Goal: Information Seeking & Learning: Learn about a topic

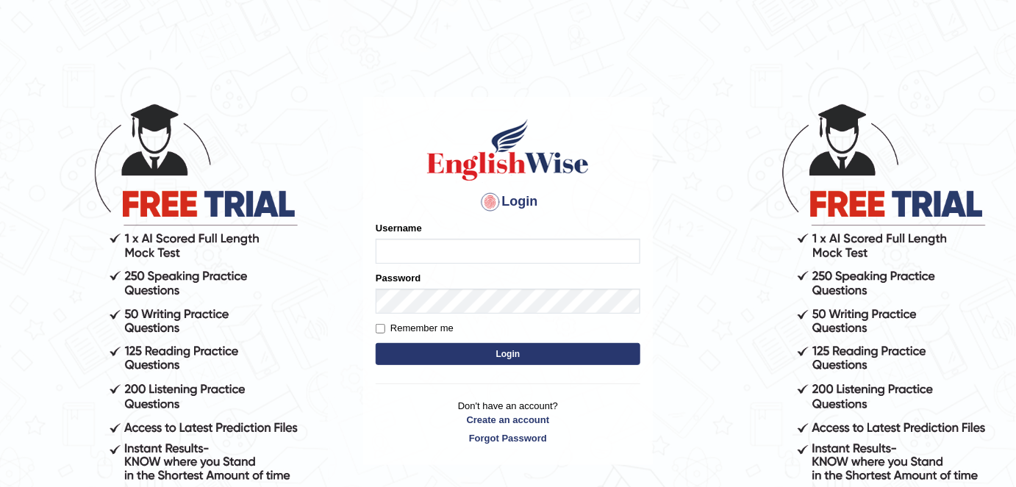
click at [397, 246] on input "Username" at bounding box center [508, 251] width 265 height 25
type input "Rajni77"
click at [427, 355] on button "Login" at bounding box center [508, 354] width 265 height 22
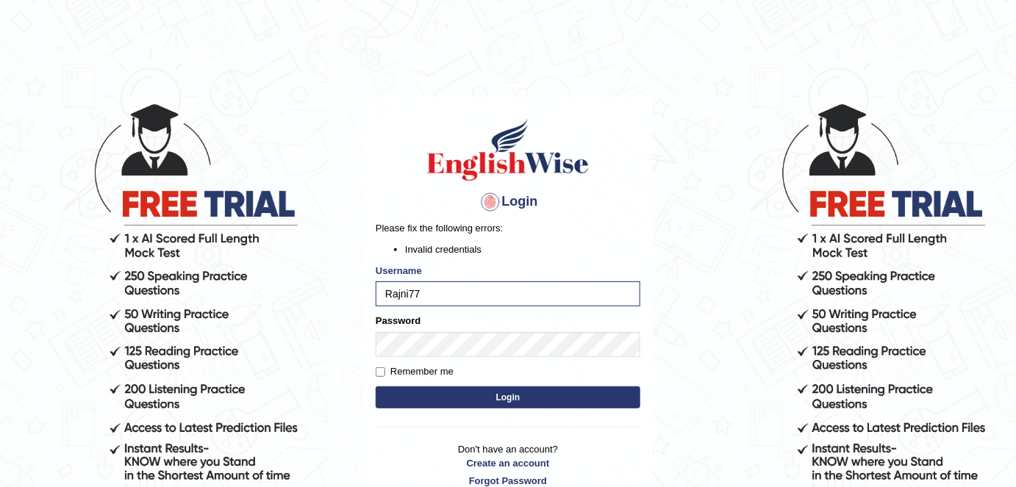
click at [482, 402] on button "Login" at bounding box center [508, 398] width 265 height 22
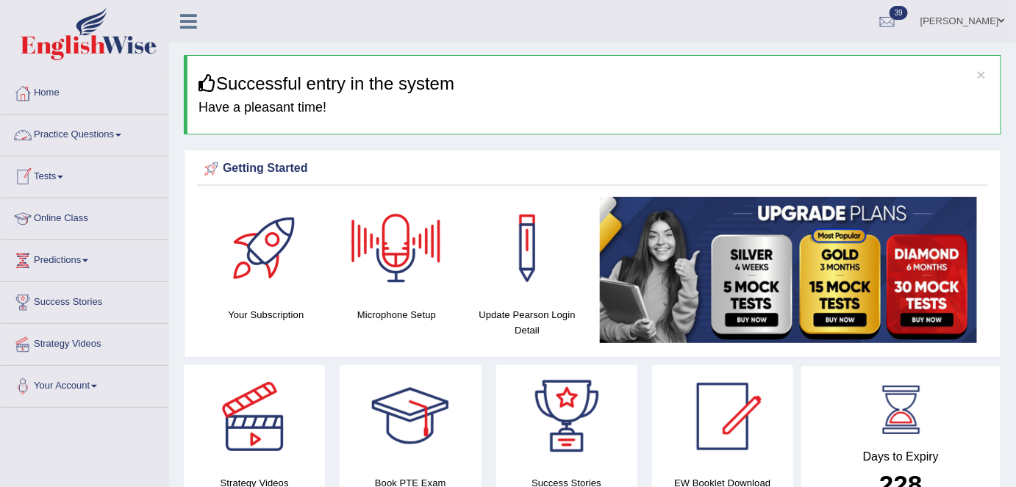
click at [64, 128] on link "Practice Questions" at bounding box center [85, 133] width 168 height 37
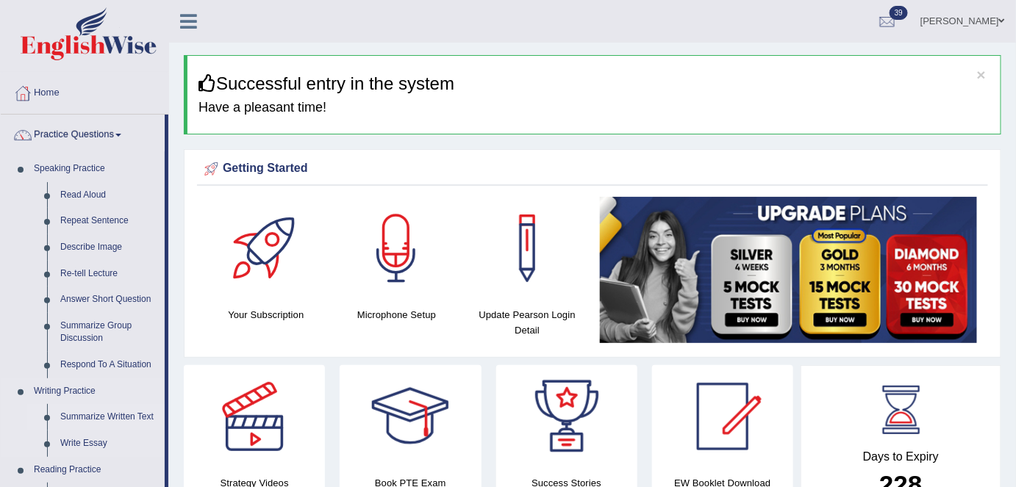
click at [107, 415] on link "Summarize Written Text" at bounding box center [109, 417] width 111 height 26
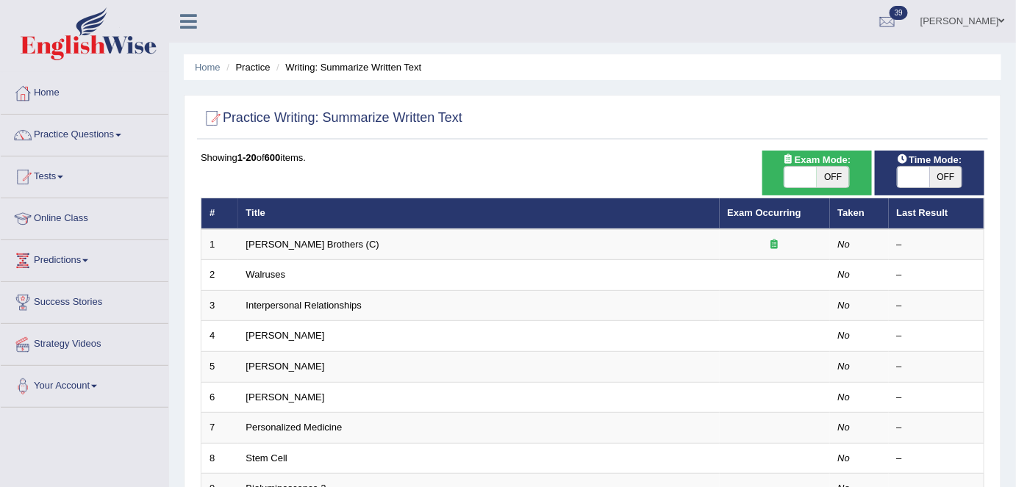
click at [817, 174] on span "OFF" at bounding box center [833, 177] width 32 height 21
checkbox input "true"
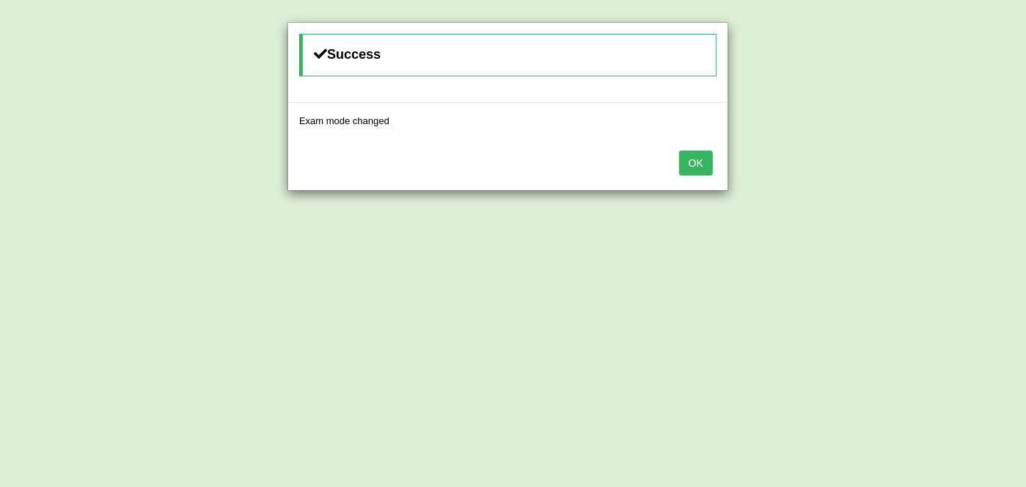
click at [692, 151] on button "OK" at bounding box center [696, 163] width 34 height 25
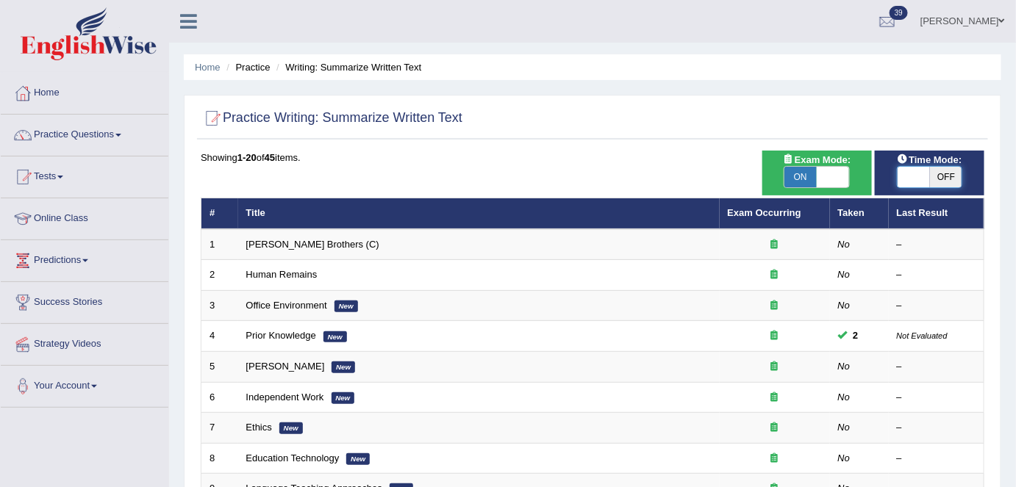
click at [911, 185] on span at bounding box center [913, 177] width 32 height 21
checkbox input "true"
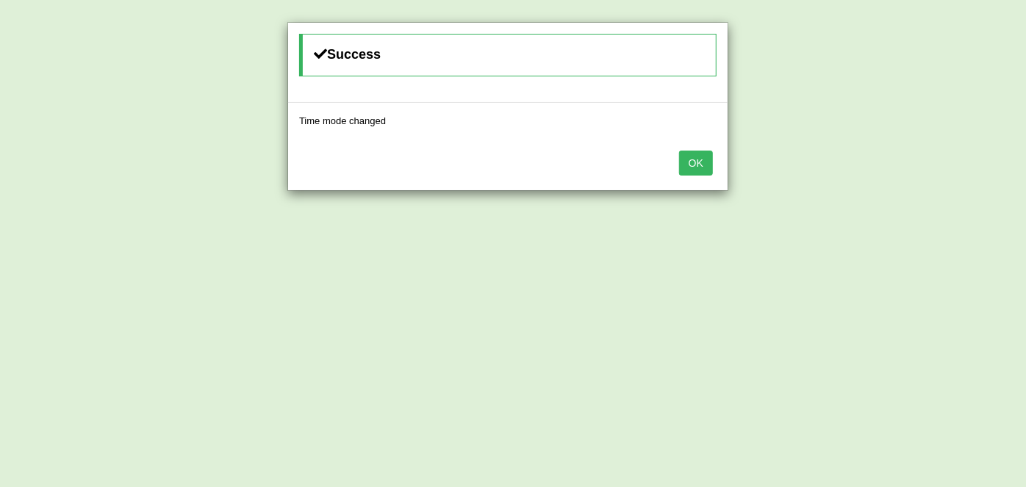
click at [691, 159] on button "OK" at bounding box center [696, 163] width 34 height 25
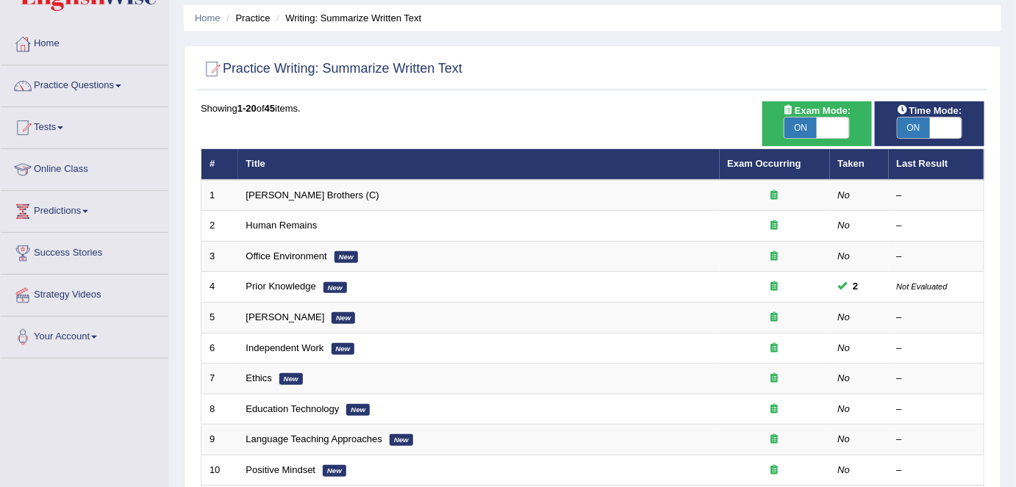
scroll to position [49, 0]
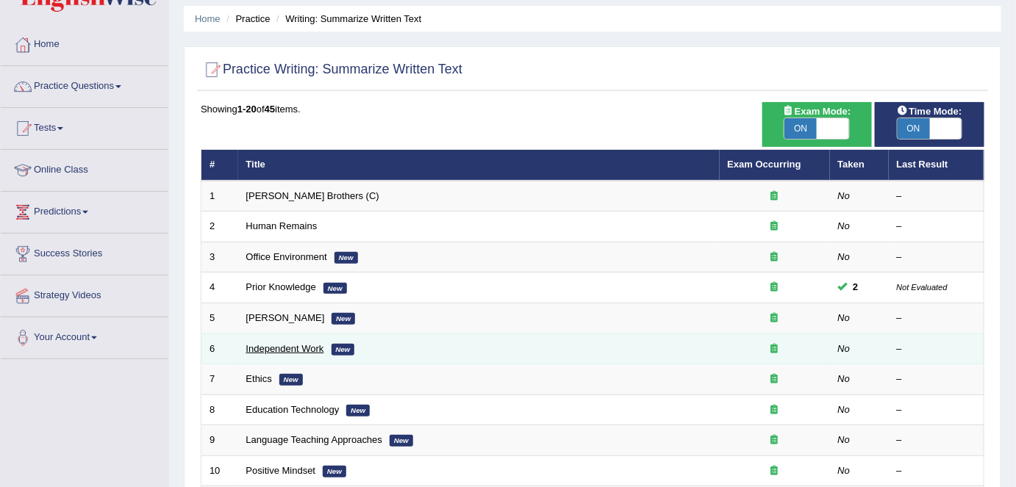
click at [290, 347] on link "Independent Work" at bounding box center [285, 348] width 78 height 11
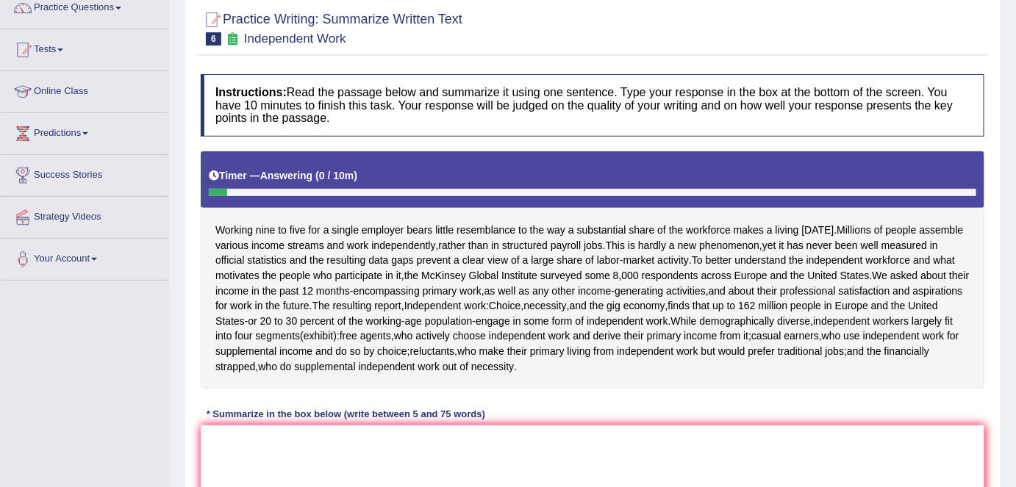
scroll to position [125, 0]
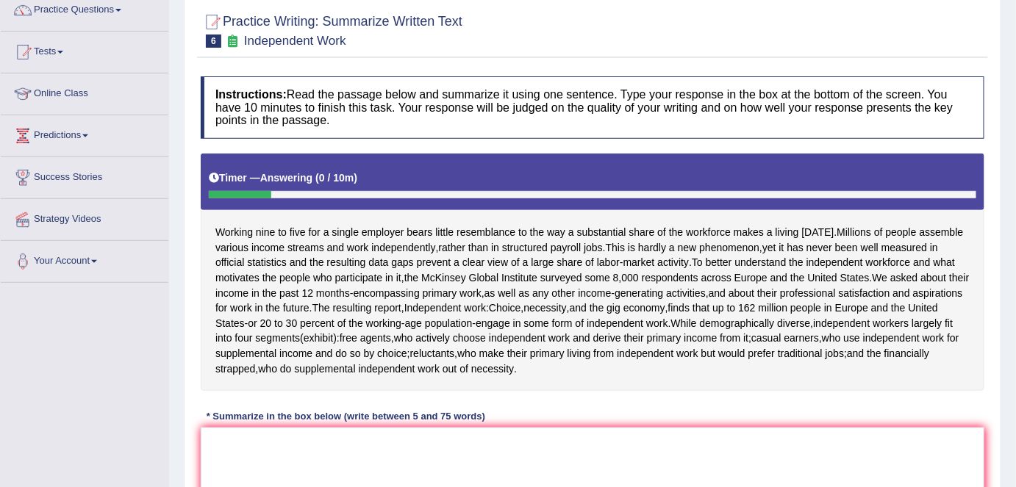
click at [296, 416] on div "* Summarize in the box below (write between 5 and 75 words)" at bounding box center [346, 416] width 290 height 14
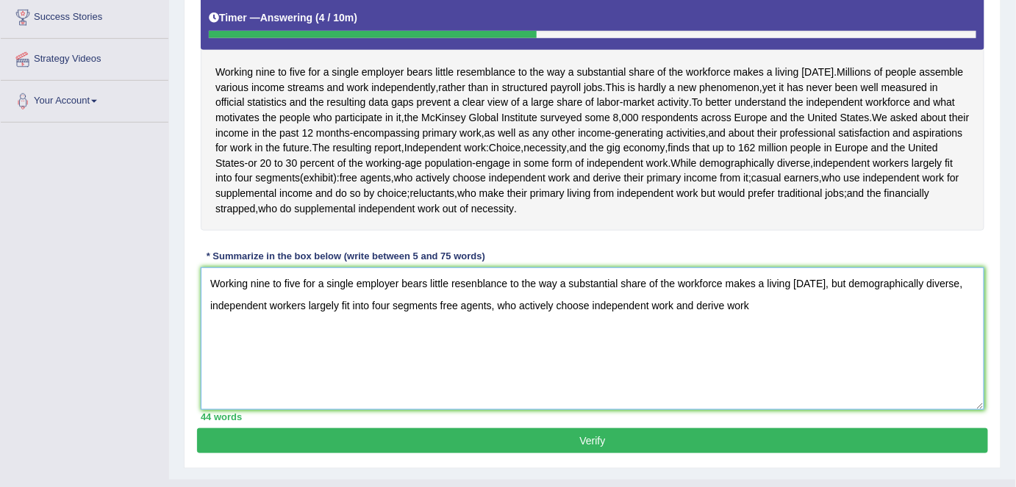
scroll to position [259, 0]
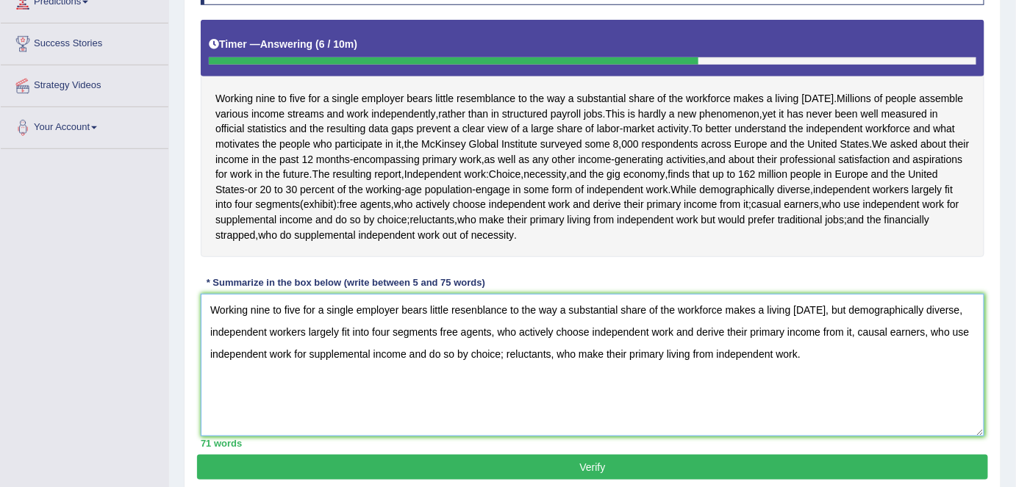
click at [476, 308] on textarea "Working nine to five for a single employer bears little resenblance to the way …" at bounding box center [593, 365] width 784 height 143
click at [534, 390] on textarea "Working nine to five for a single employer bears little resemblance to the way …" at bounding box center [593, 365] width 784 height 143
click at [858, 329] on textarea "Working nine to five for a single employer bears little resemblance to the way …" at bounding box center [593, 365] width 784 height 143
click at [788, 371] on textarea "Working nine to five for a single employer bears little resemblance to the way …" at bounding box center [593, 365] width 784 height 143
type textarea "Working nine to five for a single employer bears little resemblance to the way …"
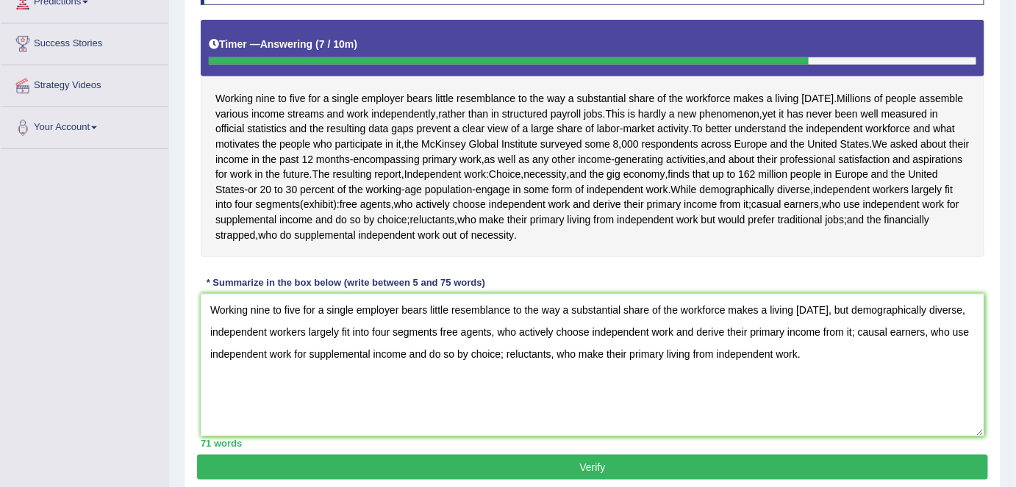
click at [565, 465] on button "Verify" at bounding box center [592, 467] width 791 height 25
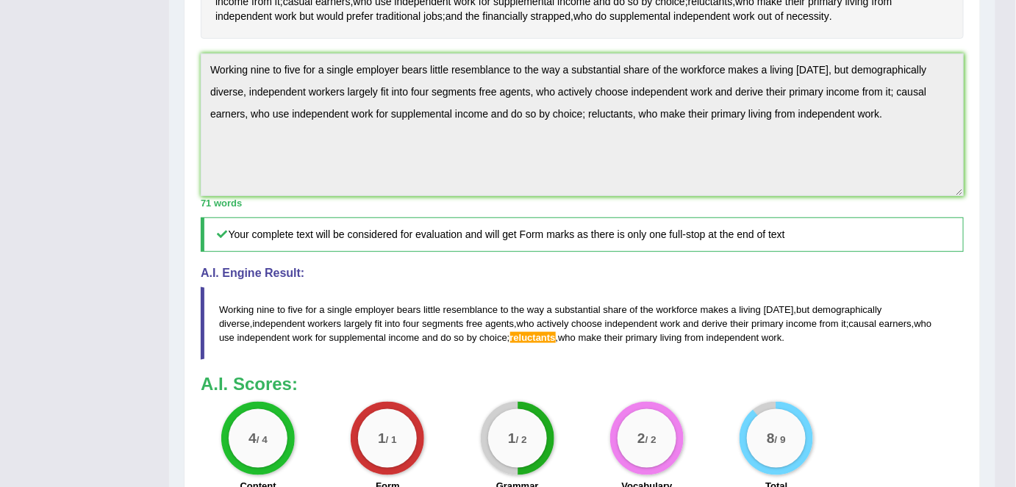
scroll to position [395, 0]
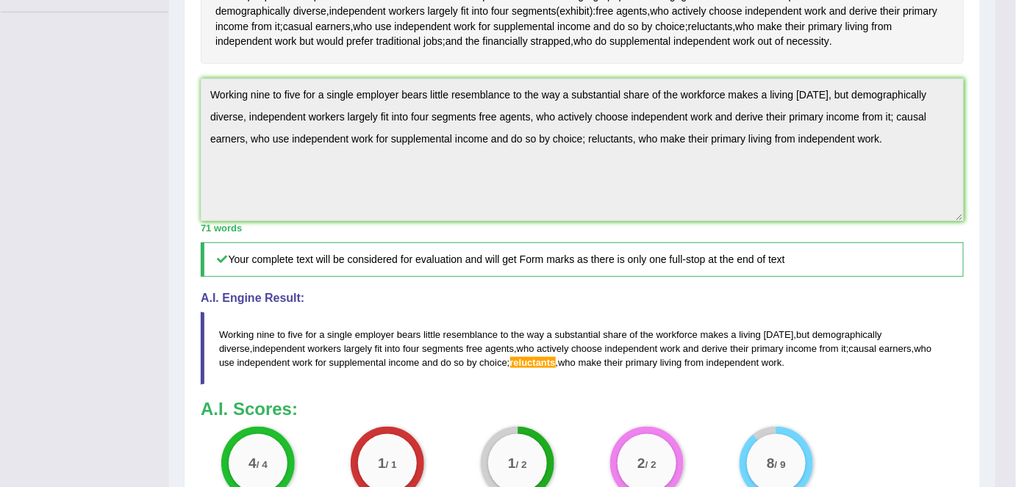
click at [503, 367] on blockquote "Working nine to five for a single employer bears little resemblance to the way …" at bounding box center [582, 348] width 763 height 73
click at [519, 357] on span "reluctants" at bounding box center [533, 362] width 46 height 11
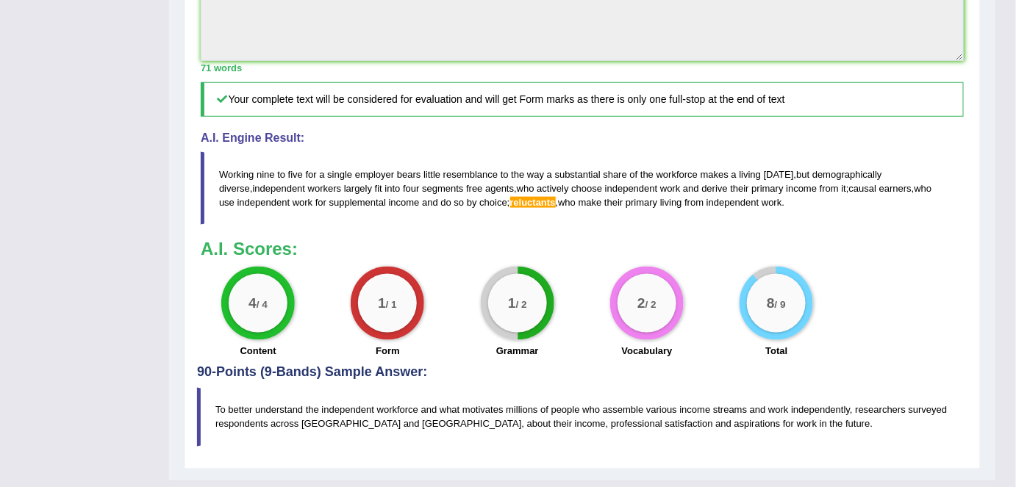
scroll to position [529, 0]
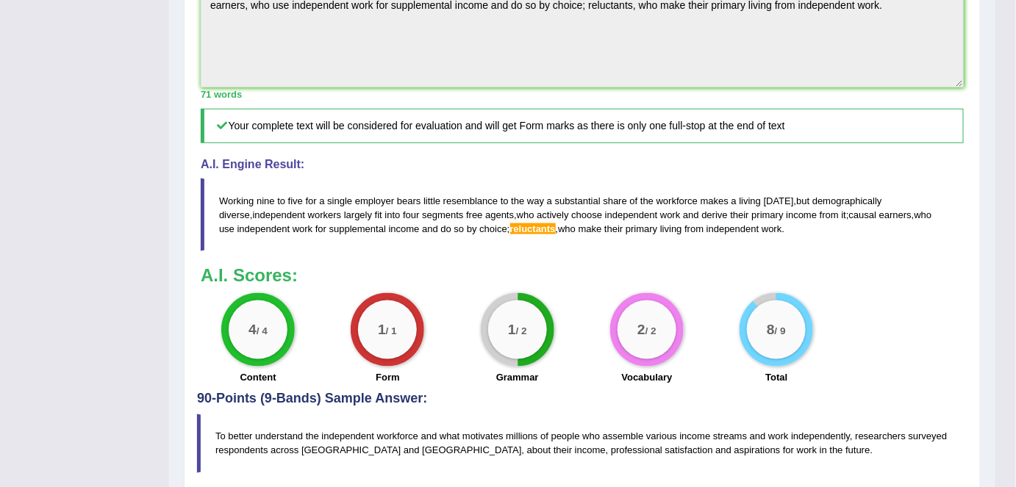
click at [510, 226] on span "reluctants" at bounding box center [533, 228] width 46 height 11
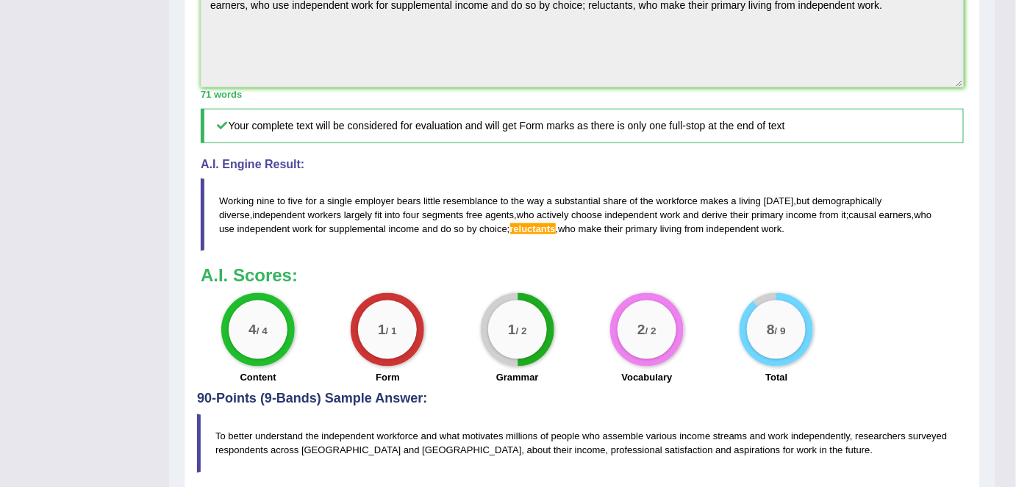
click at [510, 226] on span "reluctants" at bounding box center [533, 228] width 46 height 11
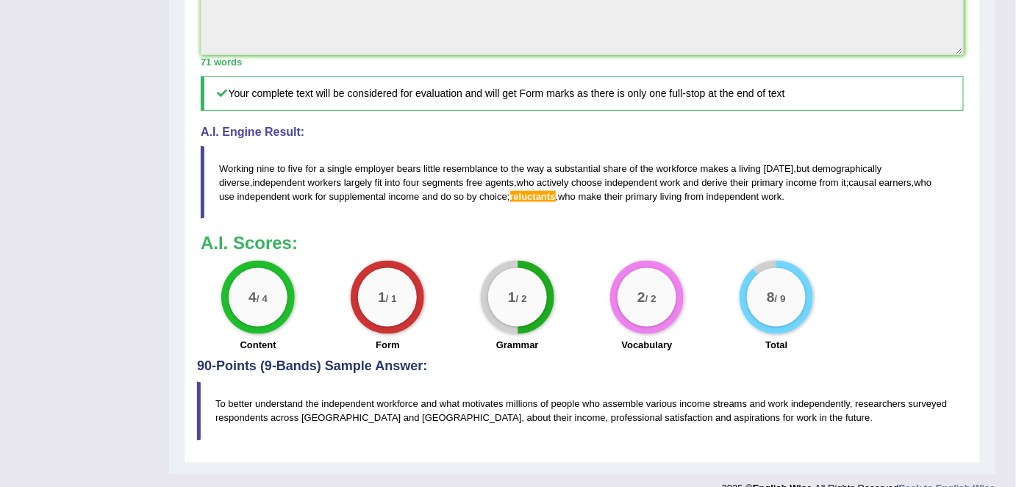
scroll to position [582, 0]
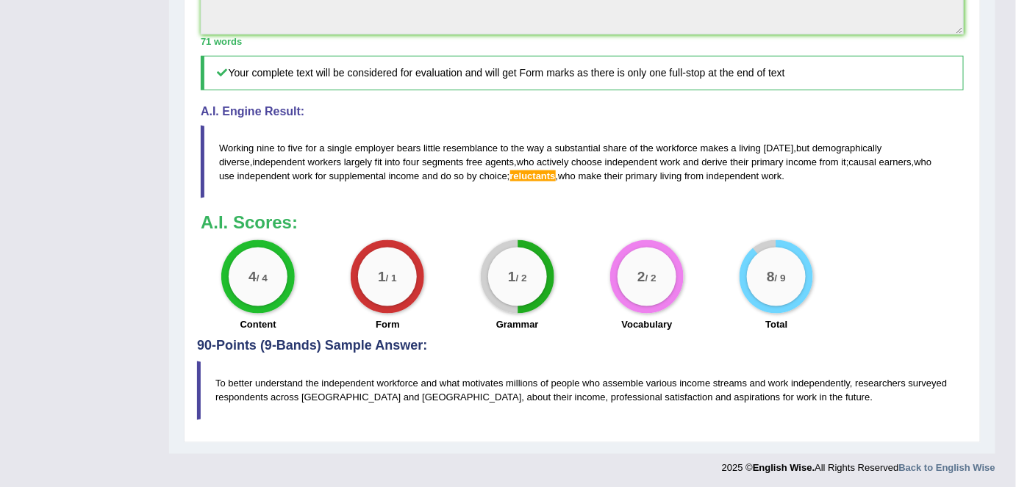
click at [510, 176] on span "reluctants" at bounding box center [533, 176] width 46 height 11
drag, startPoint x: 509, startPoint y: 176, endPoint x: 518, endPoint y: 167, distance: 13.5
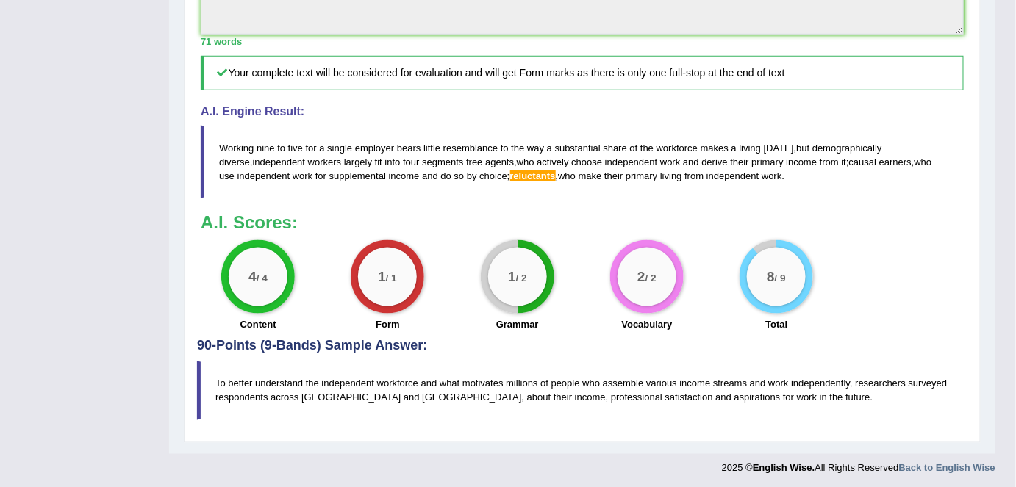
click at [518, 171] on span "reluctants" at bounding box center [533, 176] width 46 height 11
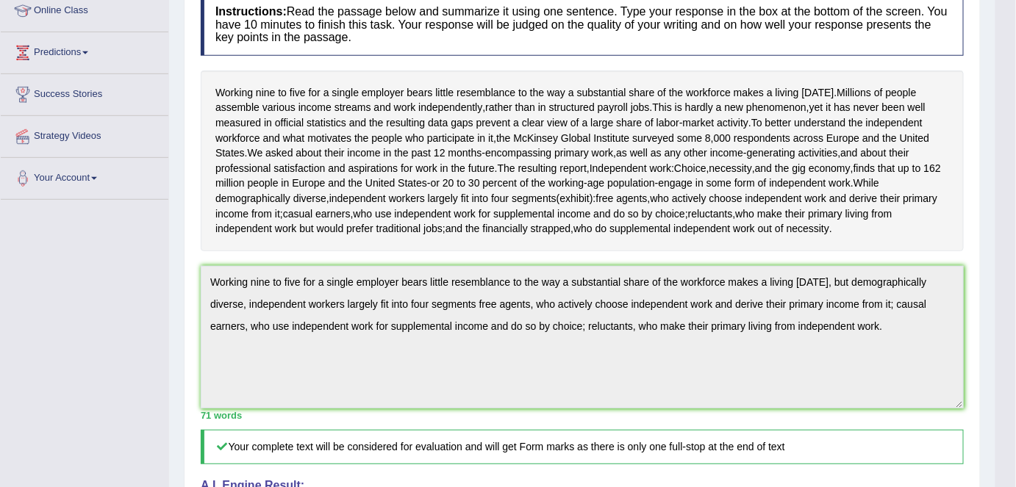
scroll to position [0, 0]
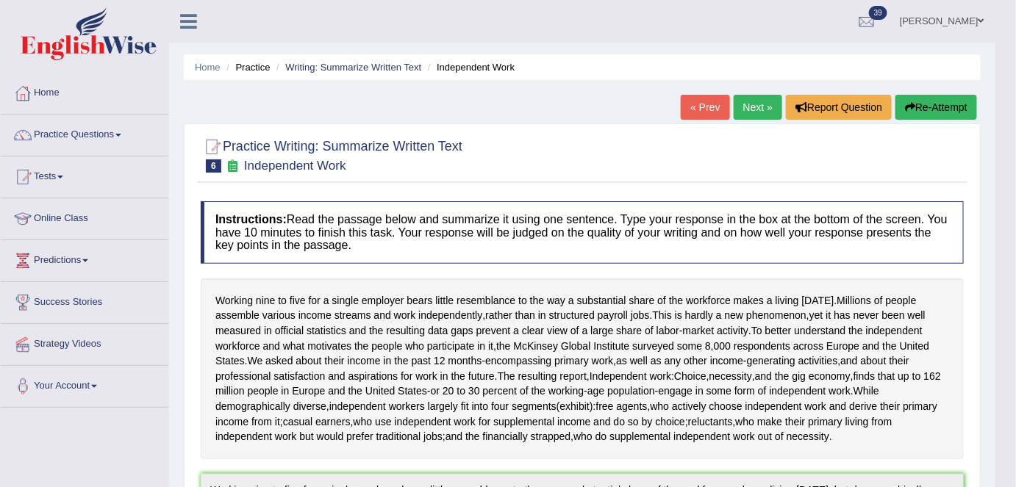
click at [745, 107] on link "Next »" at bounding box center [758, 107] width 49 height 25
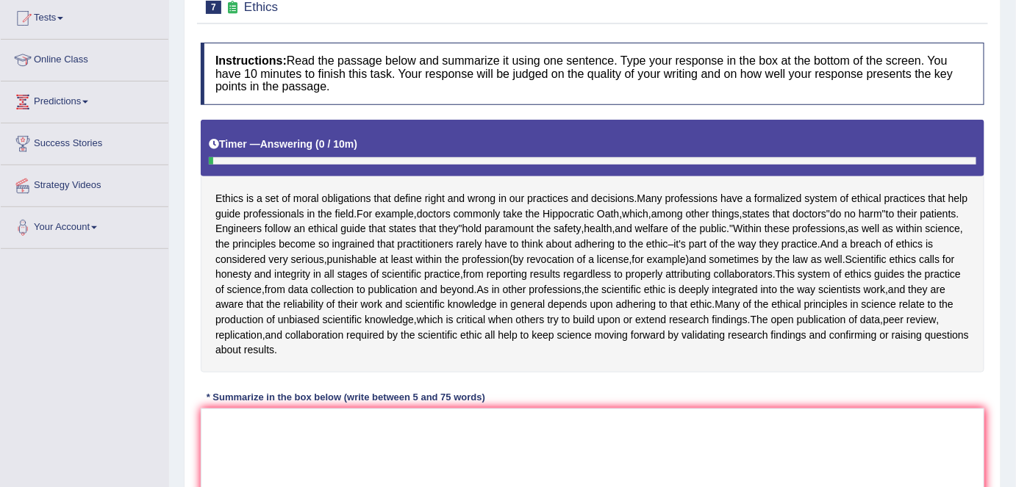
scroll to position [187, 0]
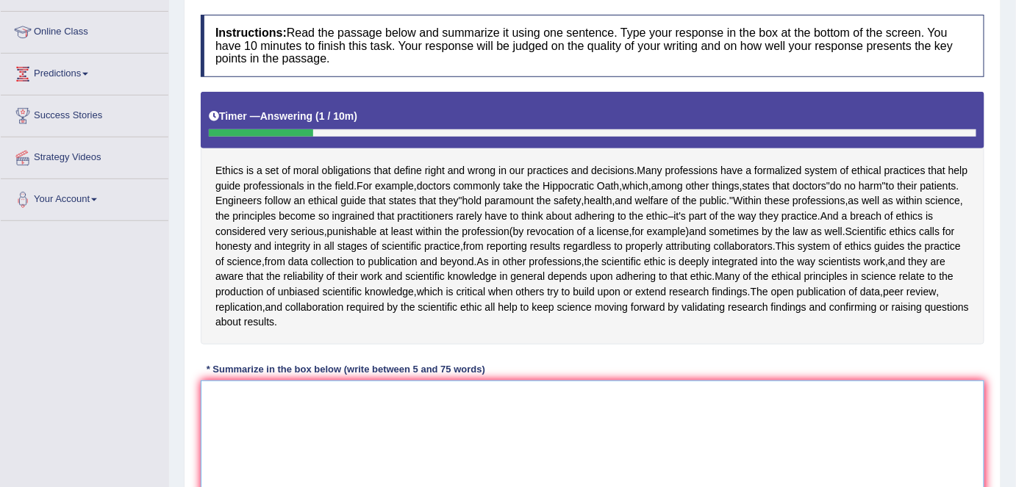
click at [394, 419] on textarea at bounding box center [593, 452] width 784 height 143
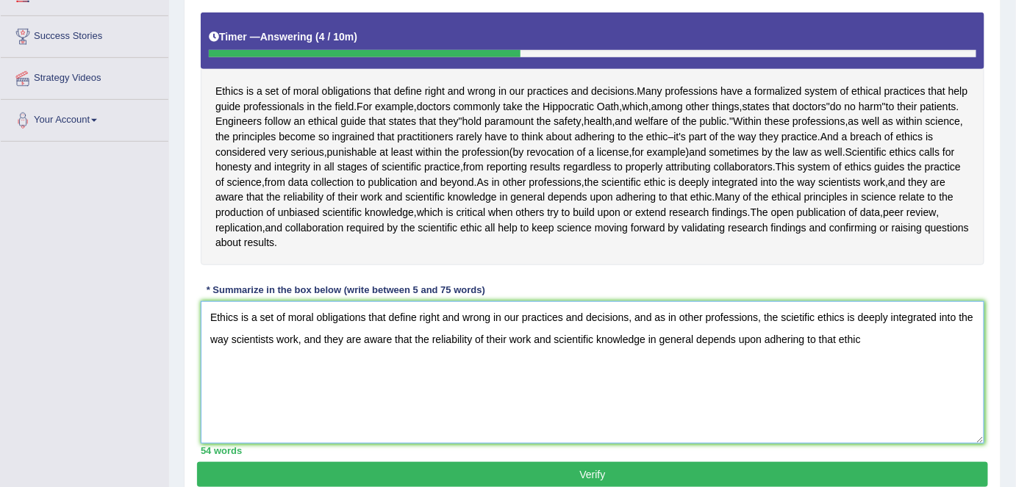
scroll to position [267, 0]
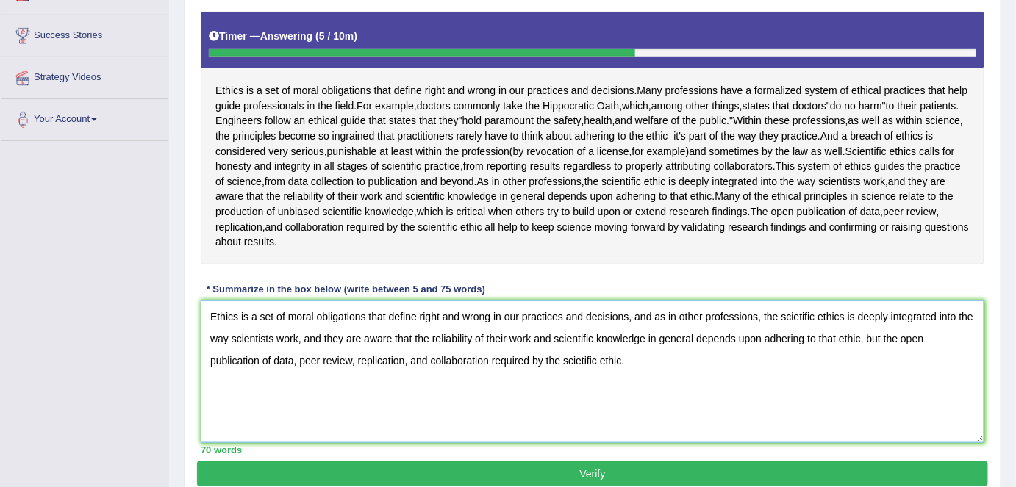
click at [845, 316] on textarea "Ethics is a set of moral obligations that define right and wrong in our practic…" at bounding box center [593, 372] width 784 height 143
click at [858, 372] on textarea "Ethics is a set of moral obligations that define right and wrong in our practic…" at bounding box center [593, 372] width 784 height 143
type textarea "Ethics is a set of moral obligations that define right and wrong in our practic…"
click at [730, 463] on button "Verify" at bounding box center [592, 474] width 791 height 25
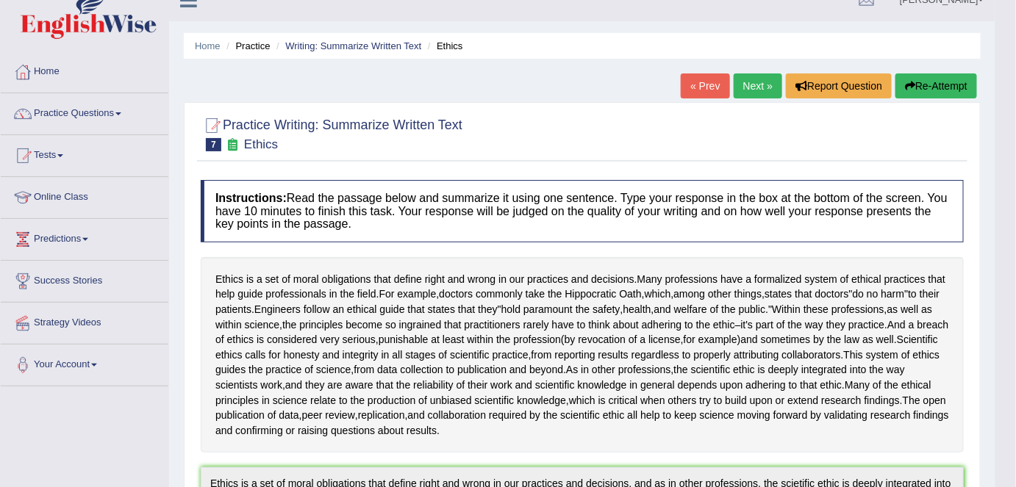
scroll to position [0, 0]
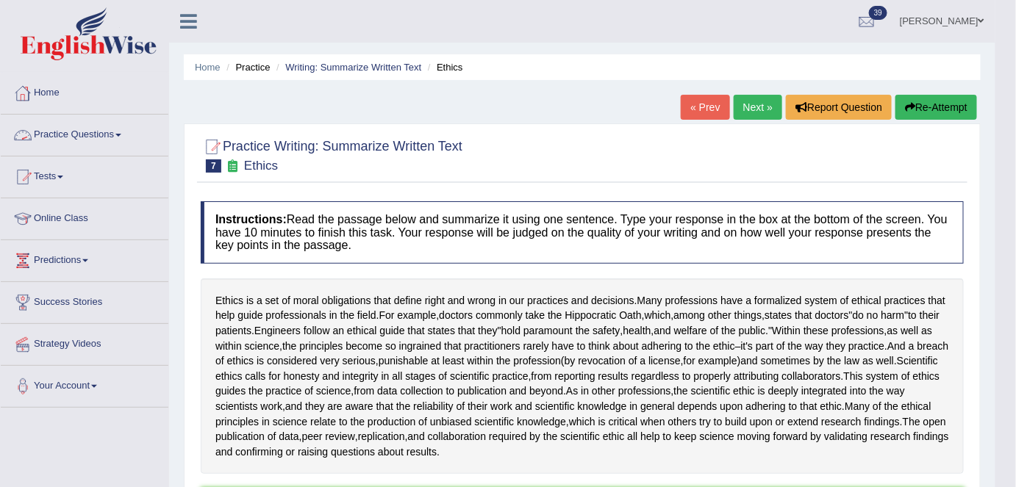
click at [63, 143] on link "Practice Questions" at bounding box center [85, 133] width 168 height 37
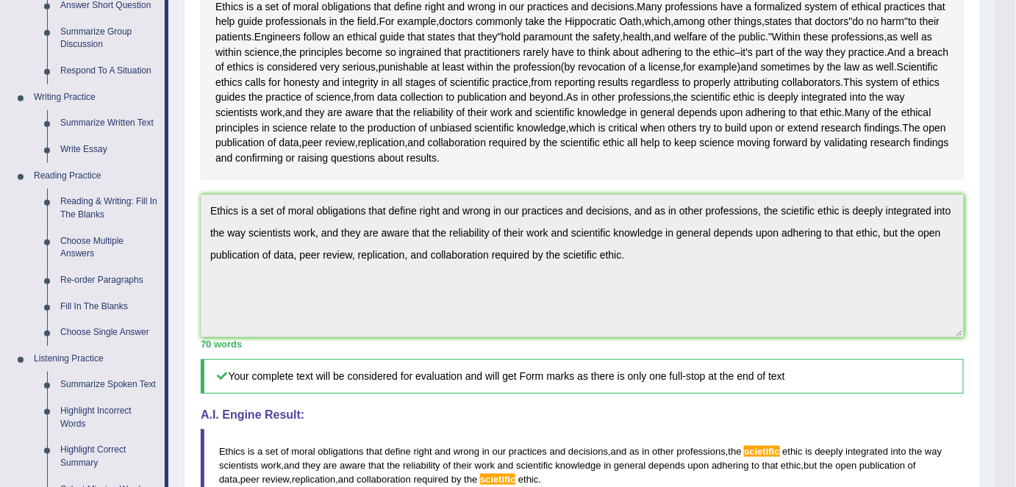
scroll to position [312, 0]
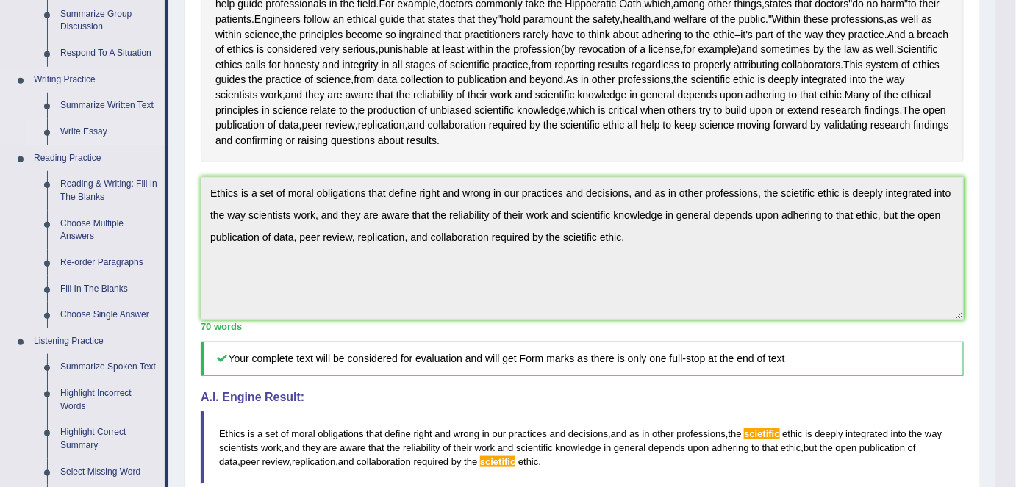
click at [80, 132] on link "Write Essay" at bounding box center [109, 132] width 111 height 26
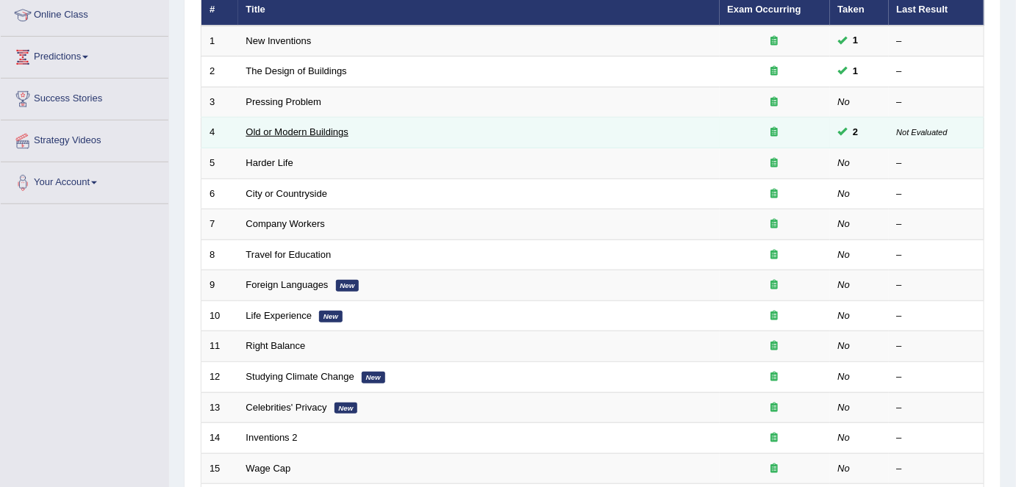
scroll to position [185, 0]
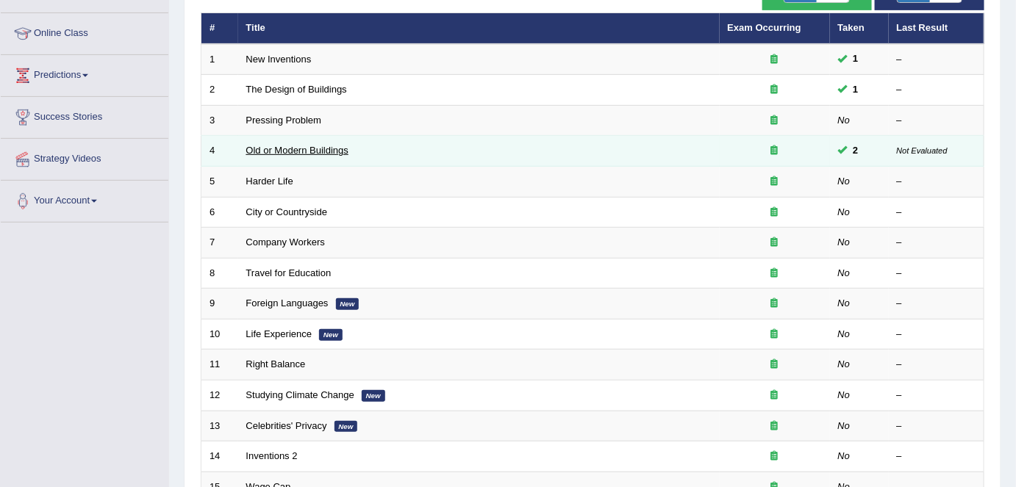
click at [334, 145] on link "Old or Modern Buildings" at bounding box center [297, 150] width 102 height 11
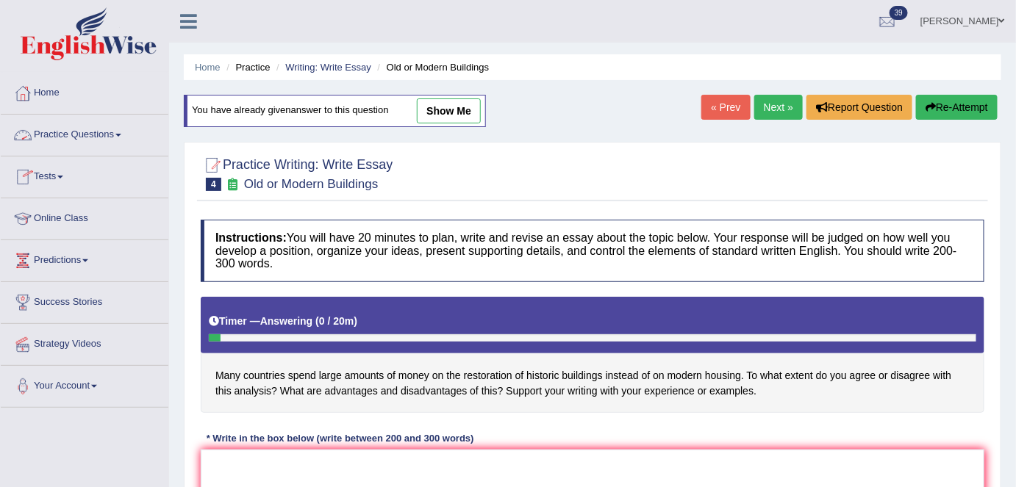
click at [37, 122] on link "Practice Questions" at bounding box center [85, 133] width 168 height 37
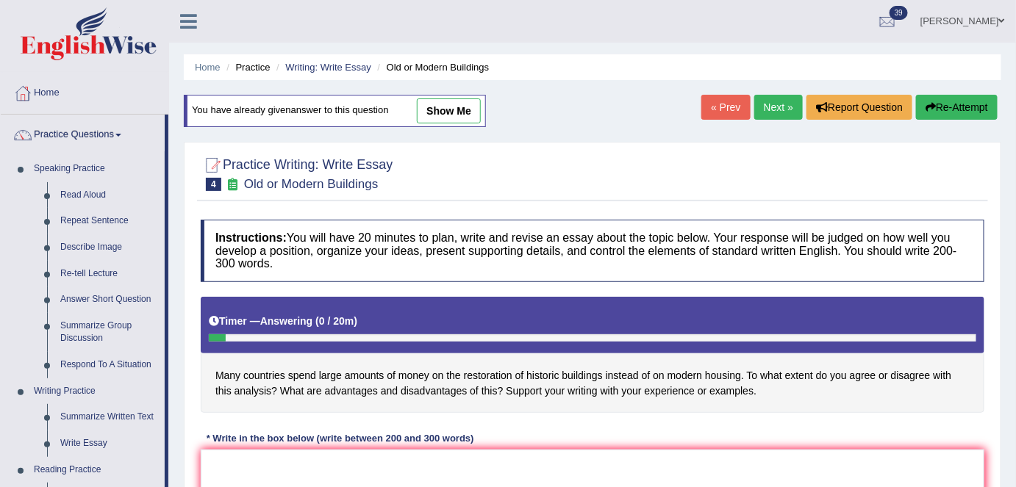
click at [459, 102] on link "show me" at bounding box center [449, 110] width 64 height 25
type textarea "The increasing influence of historic buildings on our lives has ignited numerou…"
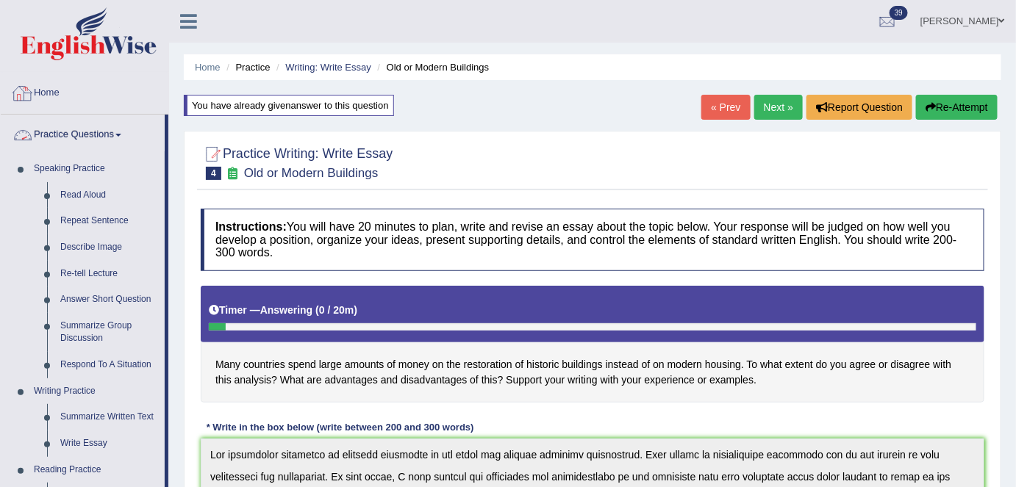
click at [49, 88] on link "Home" at bounding box center [85, 91] width 168 height 37
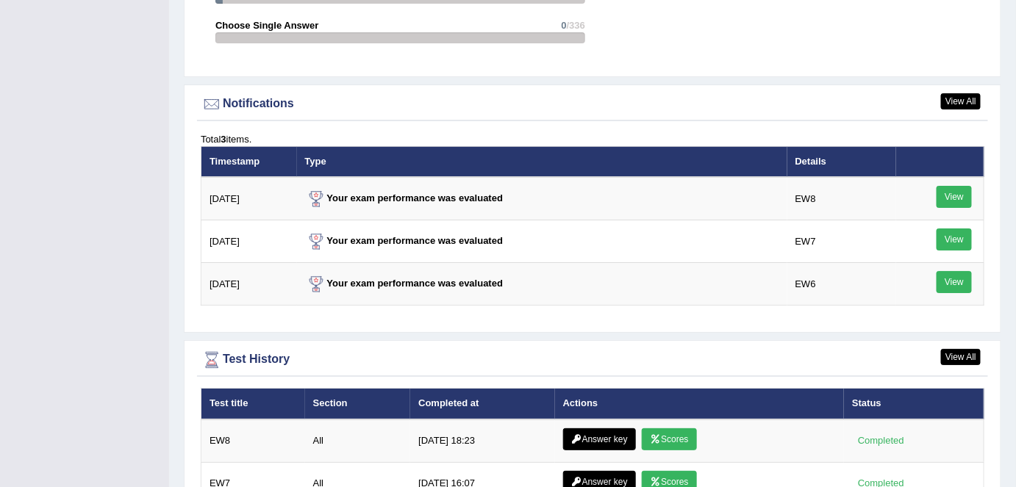
scroll to position [2037, 0]
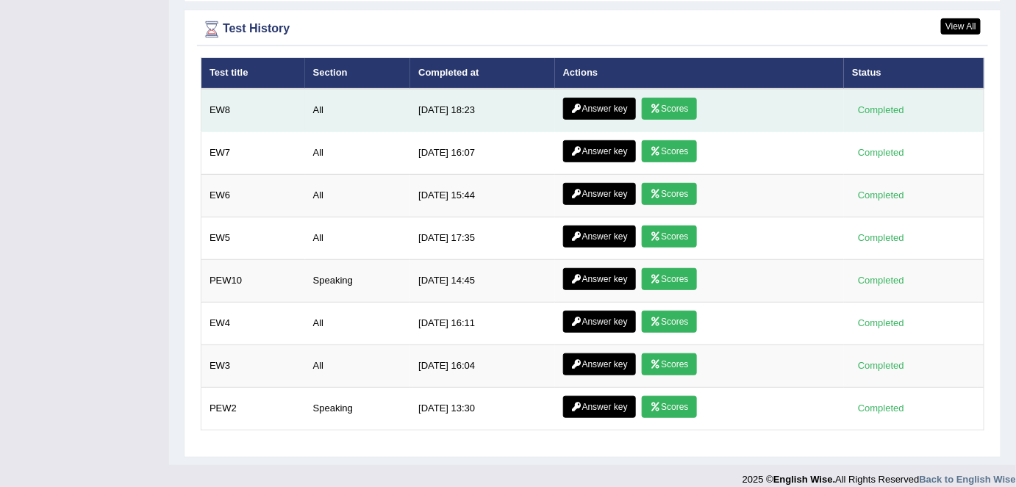
click at [668, 98] on link "Scores" at bounding box center [669, 109] width 54 height 22
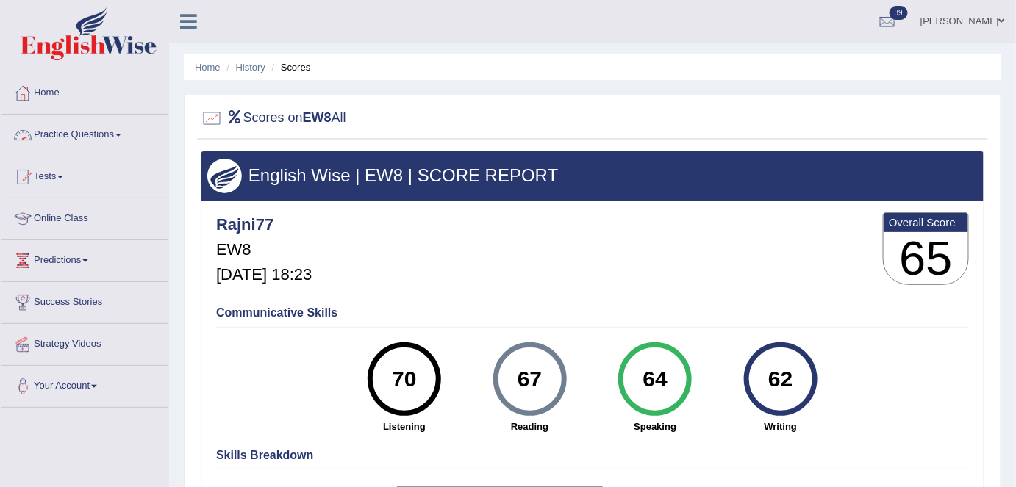
click at [57, 96] on link "Home" at bounding box center [85, 91] width 168 height 37
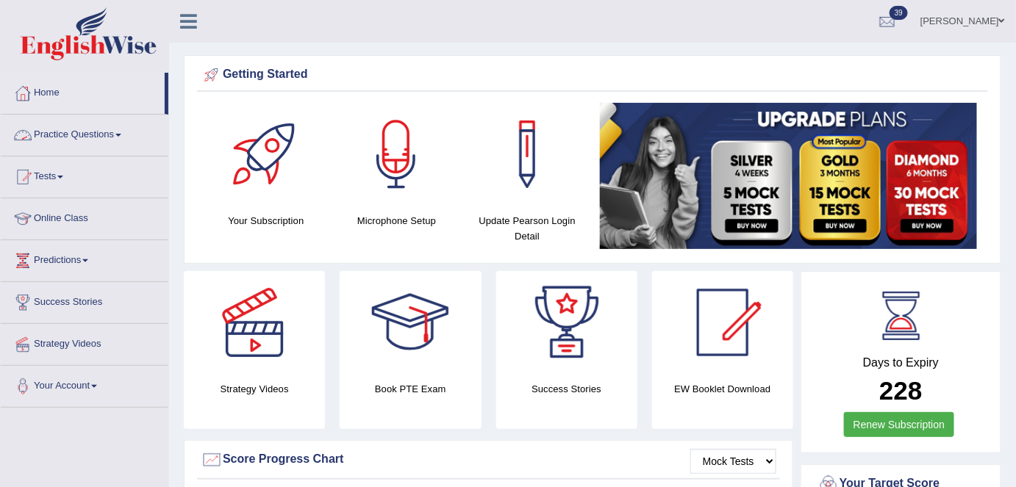
click at [80, 129] on link "Practice Questions" at bounding box center [85, 133] width 168 height 37
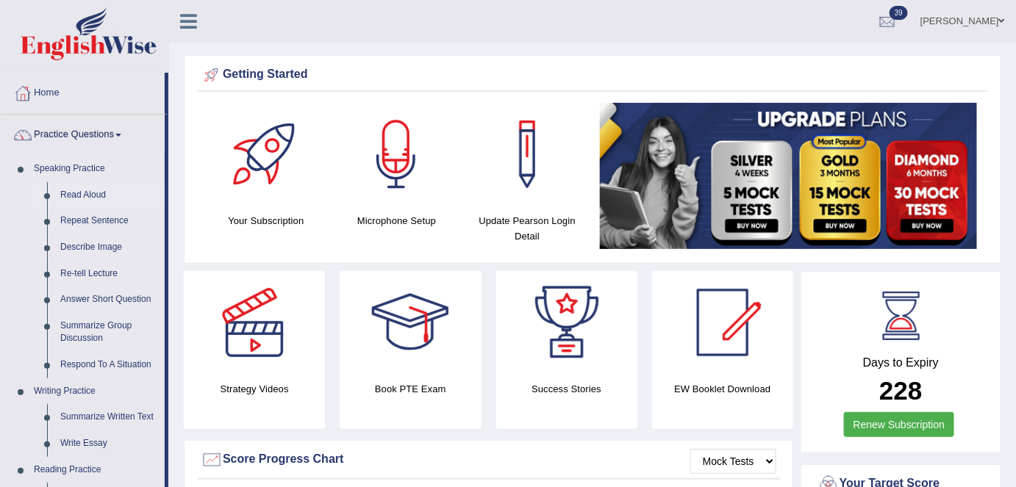
click at [67, 196] on link "Read Aloud" at bounding box center [109, 195] width 111 height 26
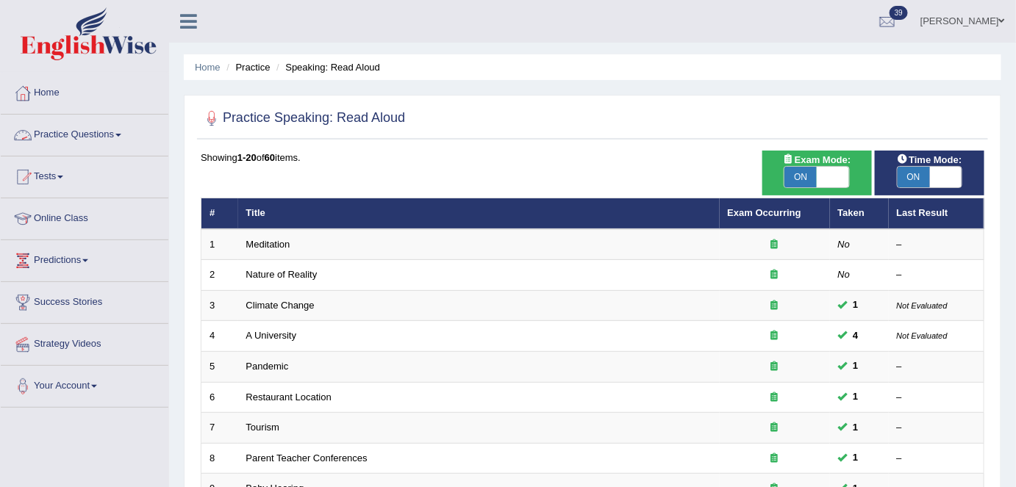
click at [48, 132] on link "Practice Questions" at bounding box center [85, 133] width 168 height 37
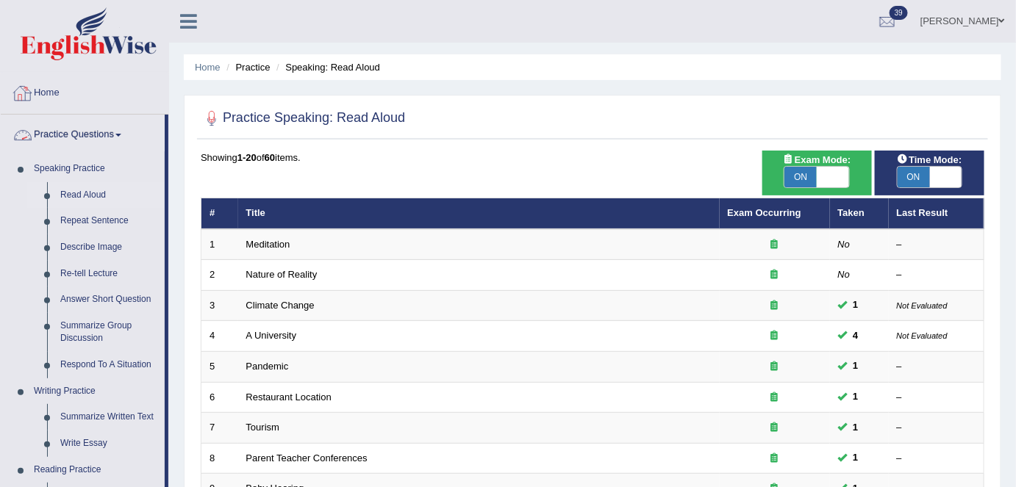
click at [48, 92] on link "Home" at bounding box center [85, 91] width 168 height 37
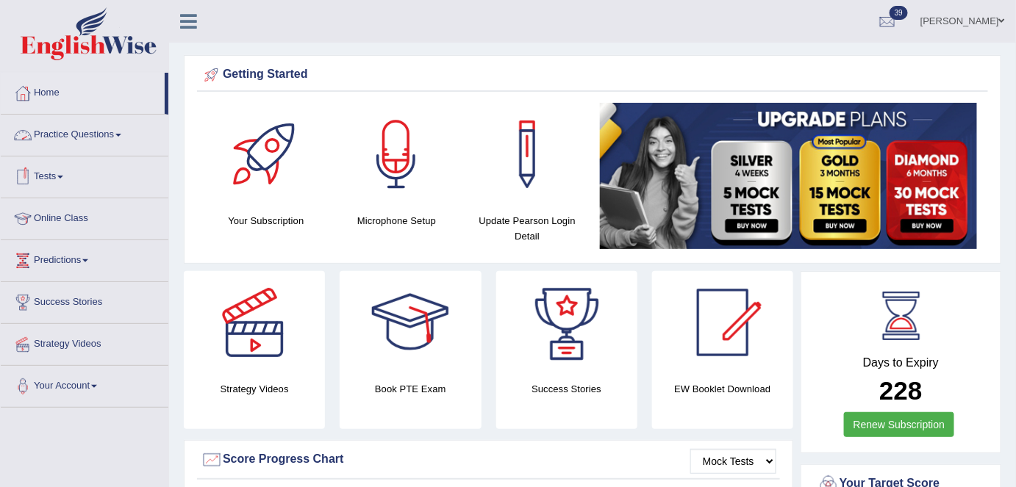
click at [75, 126] on link "Practice Questions" at bounding box center [85, 133] width 168 height 37
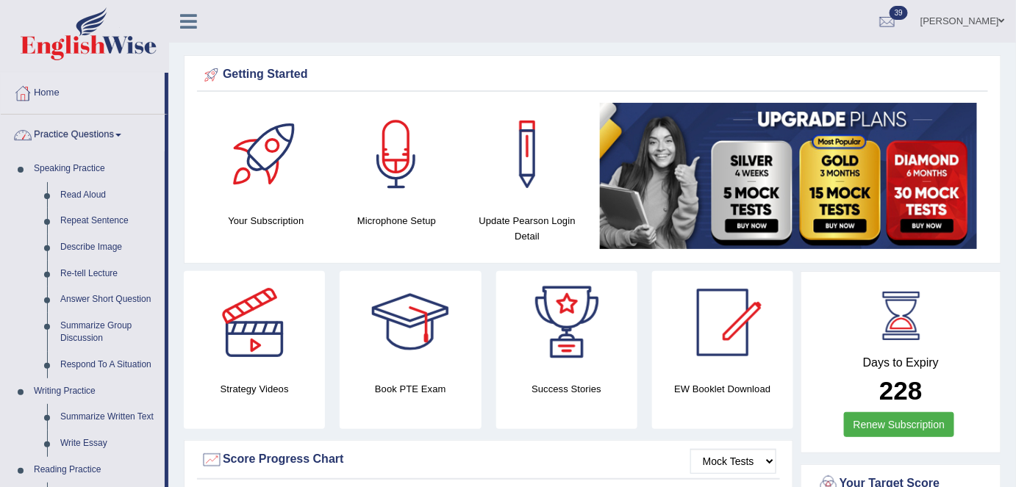
click at [54, 98] on link "Home" at bounding box center [83, 91] width 164 height 37
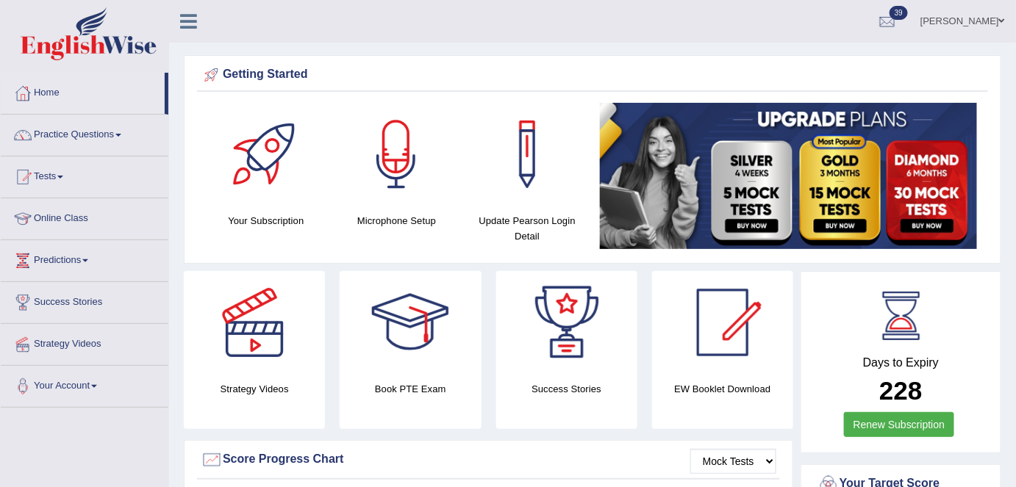
drag, startPoint x: 1018, startPoint y: 32, endPoint x: 479, endPoint y: 80, distance: 540.9
click at [479, 80] on div "Getting Started" at bounding box center [593, 75] width 784 height 22
